Goal: Obtain resource: Download file/media

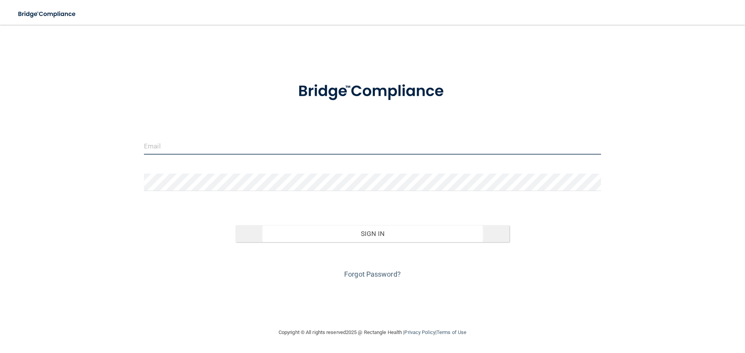
type input "[EMAIL_ADDRESS][DOMAIN_NAME]"
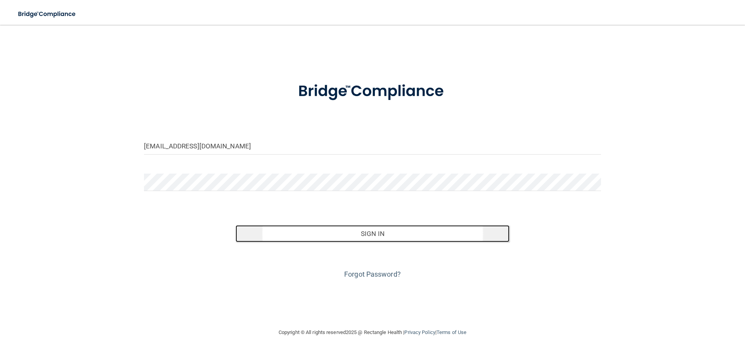
click at [349, 236] on button "Sign In" at bounding box center [372, 233] width 274 height 17
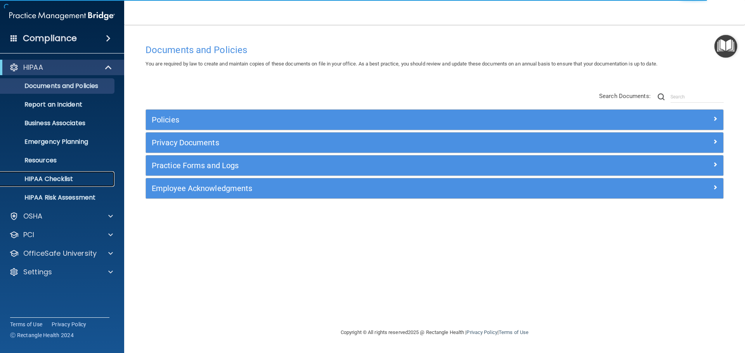
click at [86, 179] on p "HIPAA Checklist" at bounding box center [58, 179] width 106 height 8
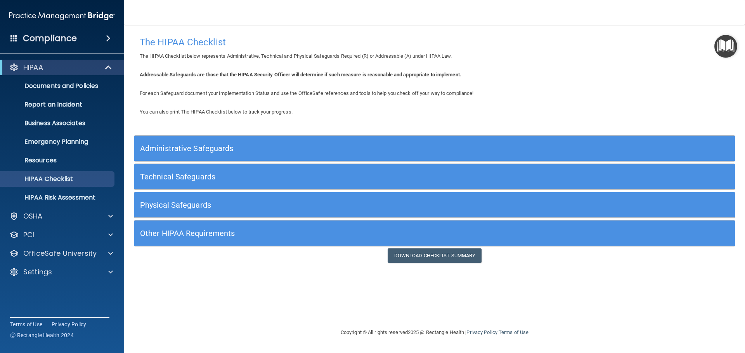
click at [206, 156] on div "Administrative Safeguards" at bounding box center [359, 148] width 450 height 17
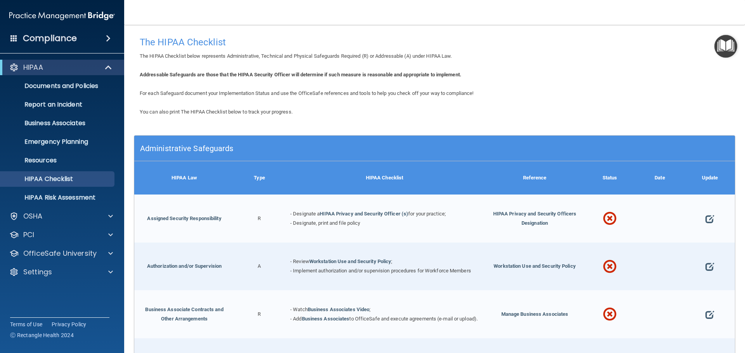
click at [188, 152] on h5 "Administrative Safeguards" at bounding box center [359, 148] width 439 height 9
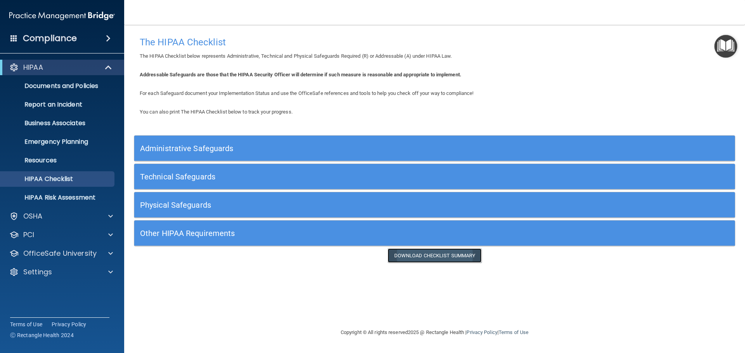
click at [449, 260] on link "Download Checklist Summary" at bounding box center [434, 256] width 94 height 14
click at [248, 236] on h5 "Other HIPAA Requirements" at bounding box center [359, 233] width 439 height 9
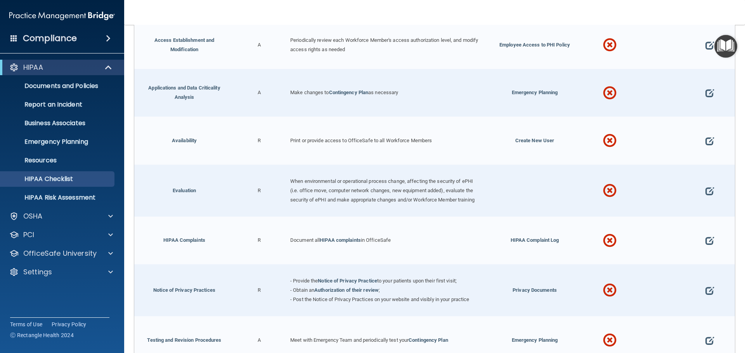
scroll to position [388, 0]
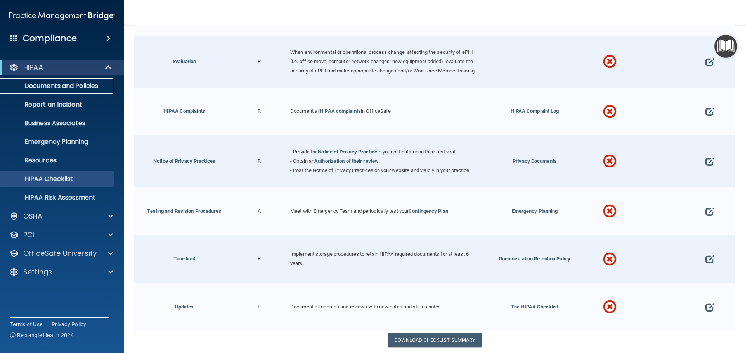
click at [80, 86] on p "Documents and Policies" at bounding box center [58, 86] width 106 height 8
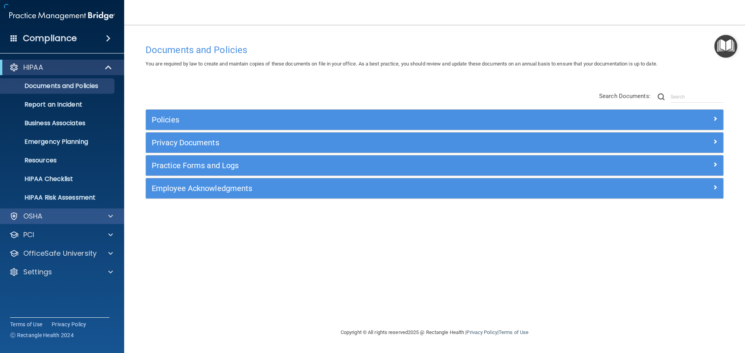
click at [59, 222] on div "OSHA" at bounding box center [62, 217] width 124 height 16
click at [114, 216] on div at bounding box center [109, 216] width 19 height 9
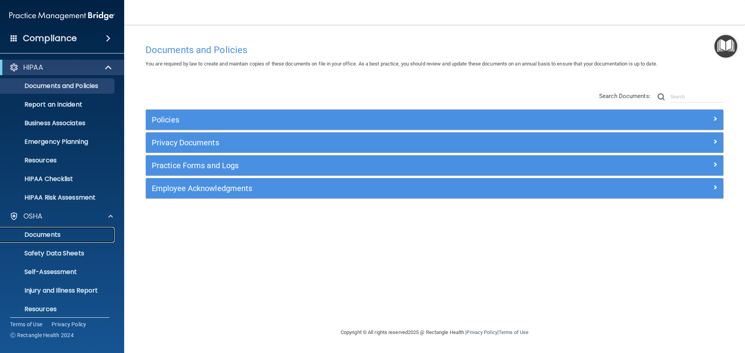
click at [70, 233] on p "Documents" at bounding box center [58, 235] width 106 height 8
